Goal: Transaction & Acquisition: Purchase product/service

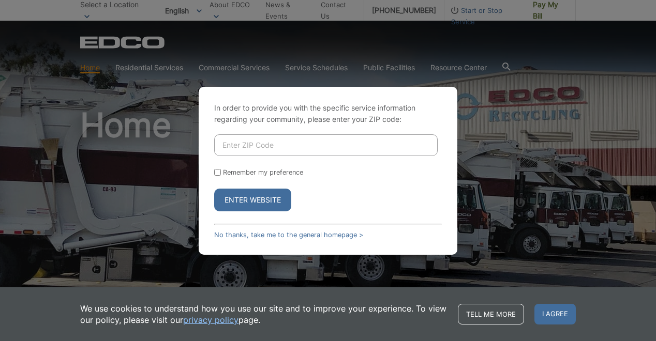
click at [279, 145] on input "Enter ZIP Code" at bounding box center [325, 145] width 223 height 22
type input "90275"
click at [220, 172] on input "Remember my preference" at bounding box center [217, 172] width 7 height 7
checkbox input "true"
click at [251, 198] on button "Enter Website" at bounding box center [252, 200] width 77 height 23
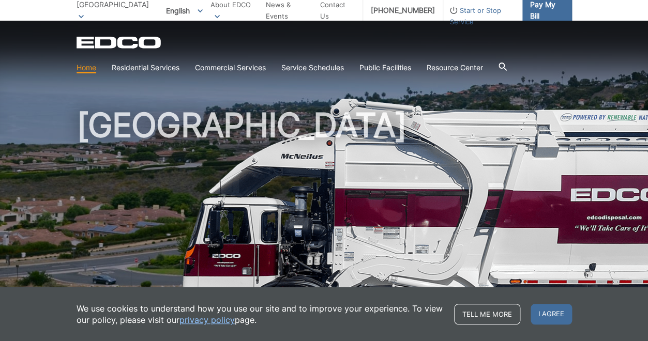
click at [541, 7] on span "Pay My Bill" at bounding box center [547, 10] width 34 height 23
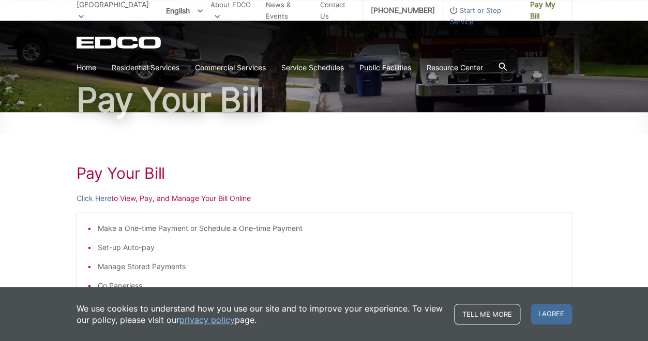
scroll to position [44, 0]
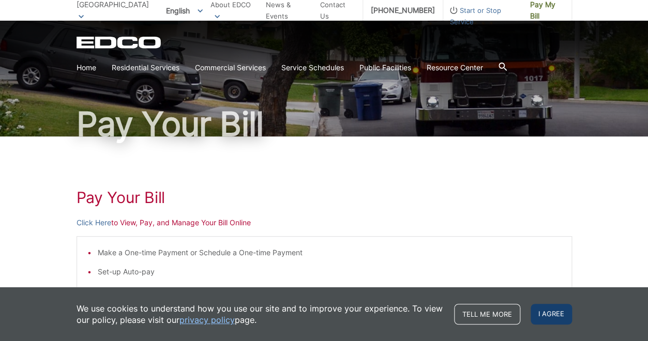
click at [553, 317] on span "I agree" at bounding box center [551, 314] width 41 height 21
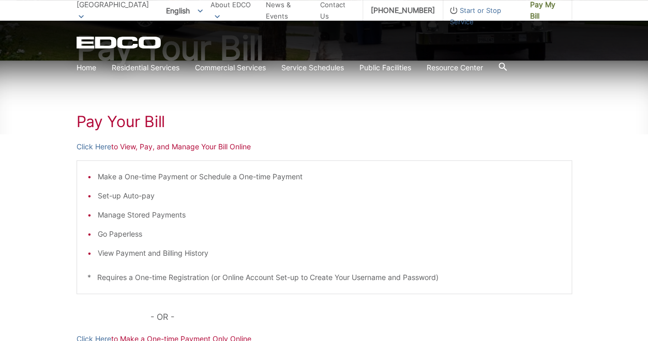
scroll to position [127, 0]
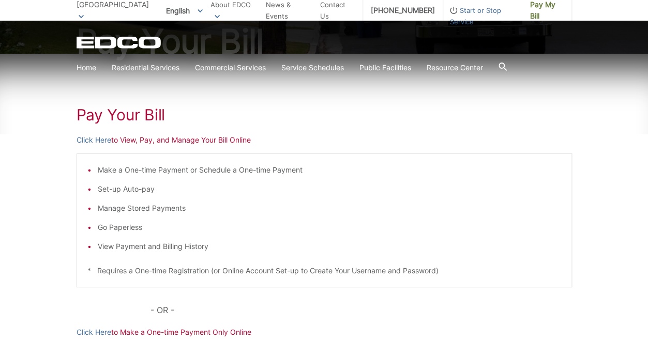
click at [214, 140] on p "Click Here to View, Pay, and Manage Your Bill Online" at bounding box center [325, 139] width 496 height 11
click at [99, 142] on link "Click Here" at bounding box center [94, 139] width 35 height 11
click at [97, 141] on link "Click Here" at bounding box center [94, 139] width 35 height 11
